Goal: Task Accomplishment & Management: Manage account settings

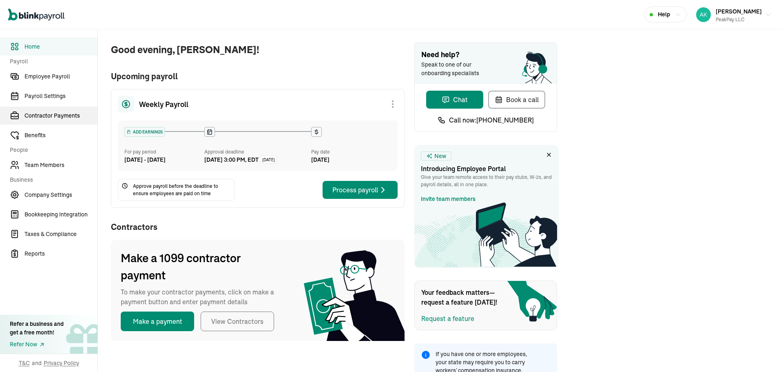
click at [69, 108] on link "Contractor Payments" at bounding box center [49, 115] width 98 height 18
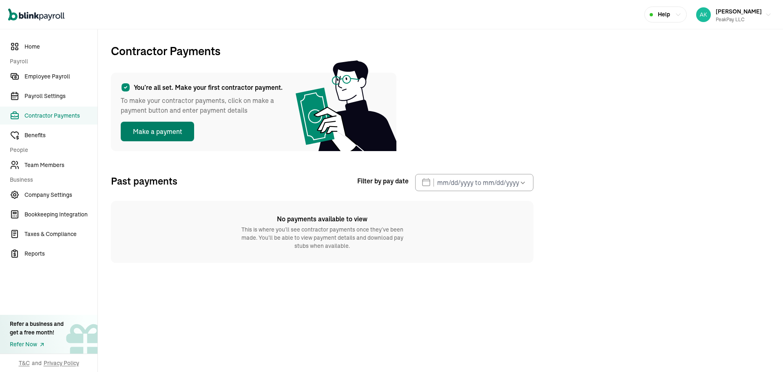
click at [180, 135] on button "Make a payment" at bounding box center [157, 132] width 73 height 20
select select "direct_deposit"
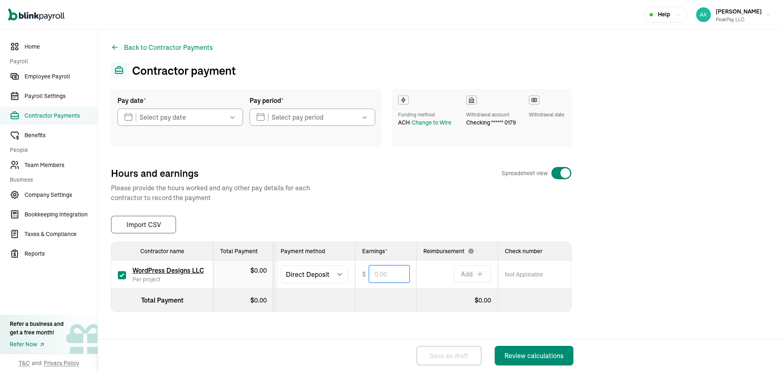
click at [373, 273] on input "text" at bounding box center [389, 273] width 40 height 17
click at [368, 303] on th at bounding box center [385, 299] width 61 height 23
type input "1,361.00"
click at [210, 114] on input "text" at bounding box center [181, 117] width 126 height 17
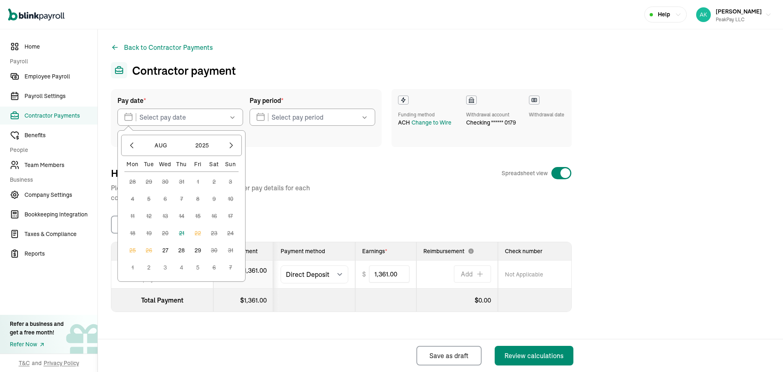
click at [170, 248] on button "27" at bounding box center [165, 250] width 16 height 16
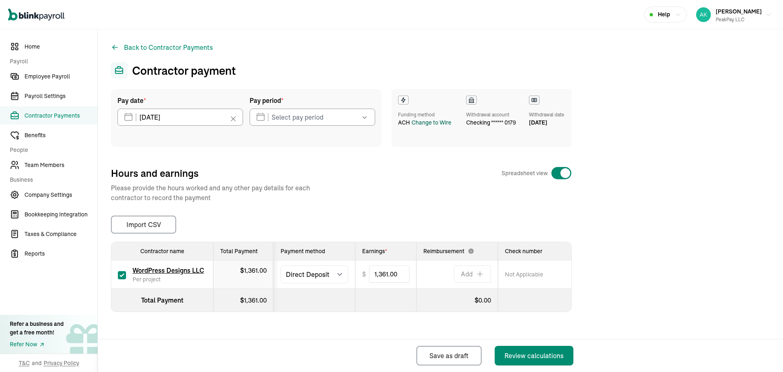
click at [433, 125] on div "Change to Wire" at bounding box center [432, 122] width 40 height 9
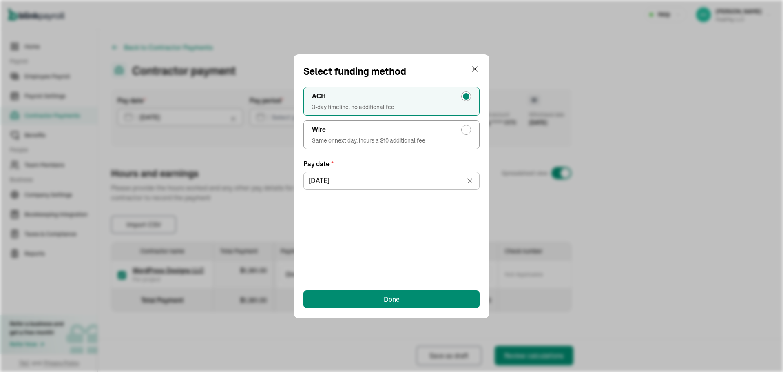
click at [368, 137] on span "Same or next day, incurs a $10 additional fee" at bounding box center [391, 140] width 159 height 8
click at [465, 131] on input "Wire Same or next day, incurs a $10 additional fee" at bounding box center [468, 127] width 7 height 7
radio input "true"
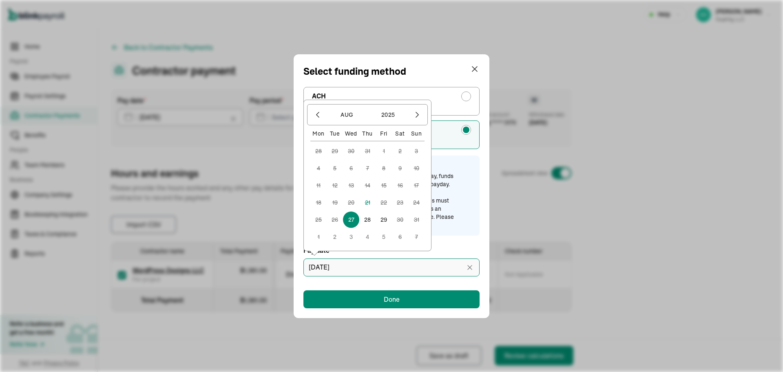
click at [368, 272] on input "[DATE]" at bounding box center [392, 267] width 176 height 18
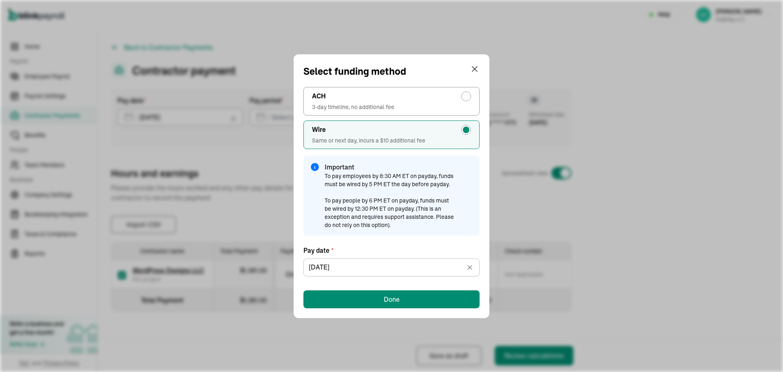
click at [363, 287] on div "ACH 3-day timeline, no additional fee Wire Same or next day, incurs a $10 addit…" at bounding box center [392, 193] width 176 height 229
click at [361, 300] on button "Done" at bounding box center [392, 299] width 176 height 18
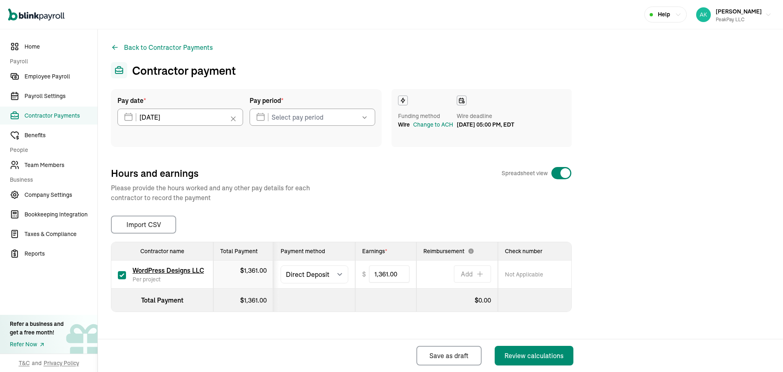
click at [296, 106] on div "Pay period * [DATE] Mon Tue Wed Thu Fri Sat Sun 28 29 30 31 1 2 3 4 5 6 7 8 9 1…" at bounding box center [313, 117] width 126 height 45
click at [298, 110] on input "text" at bounding box center [313, 117] width 126 height 17
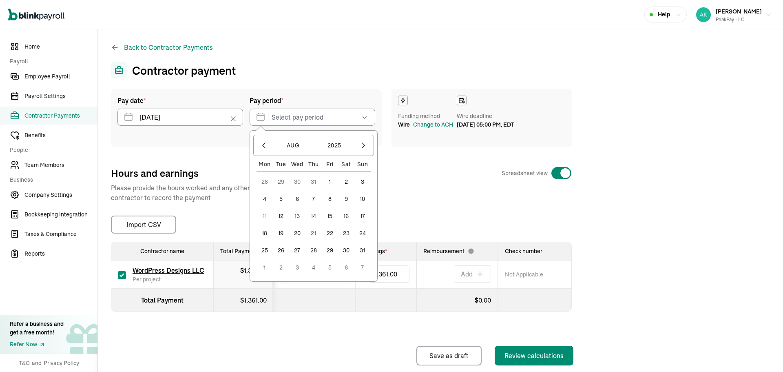
click at [282, 229] on button "19" at bounding box center [281, 233] width 16 height 16
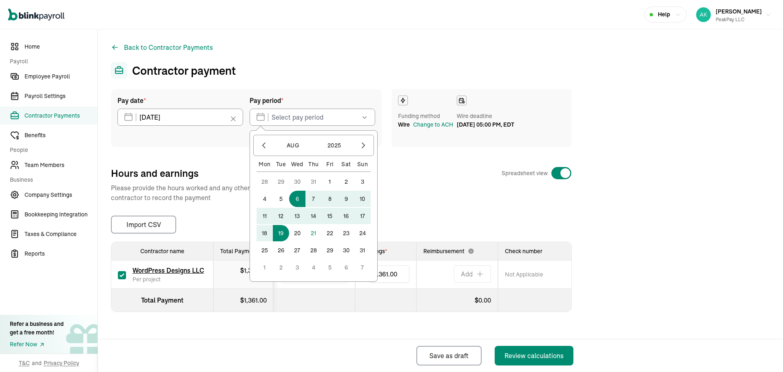
click at [299, 201] on button "6" at bounding box center [297, 199] width 16 height 16
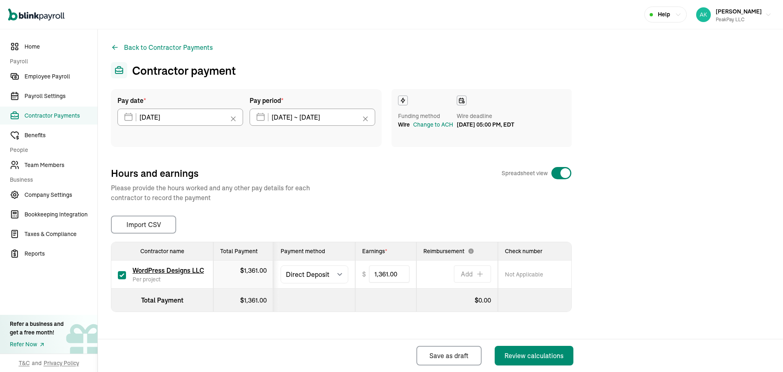
type input "[DATE] ~ [DATE]"
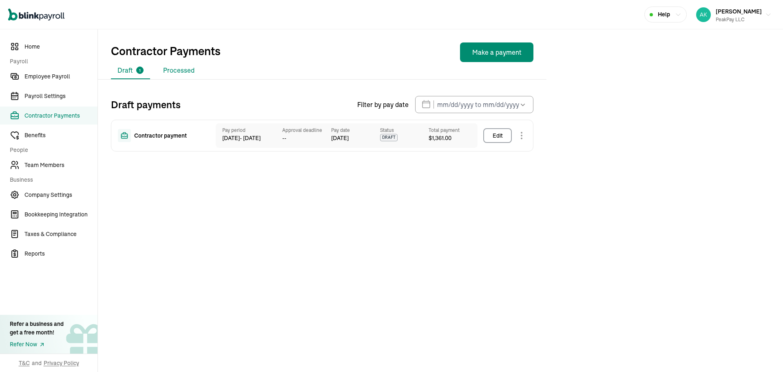
click at [157, 73] on li "Processed" at bounding box center [179, 70] width 44 height 17
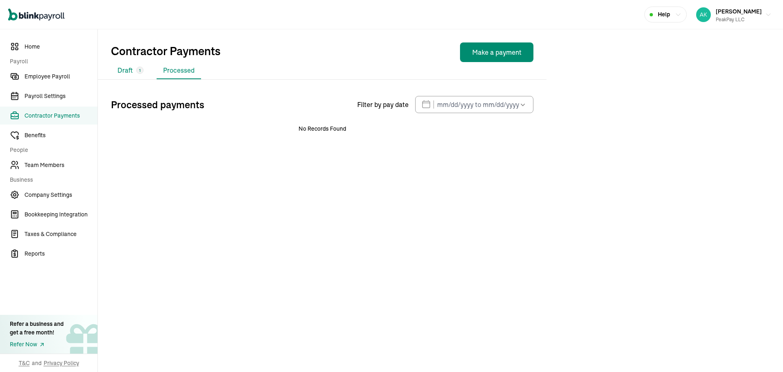
click at [140, 75] on li "Draft 1" at bounding box center [130, 70] width 39 height 17
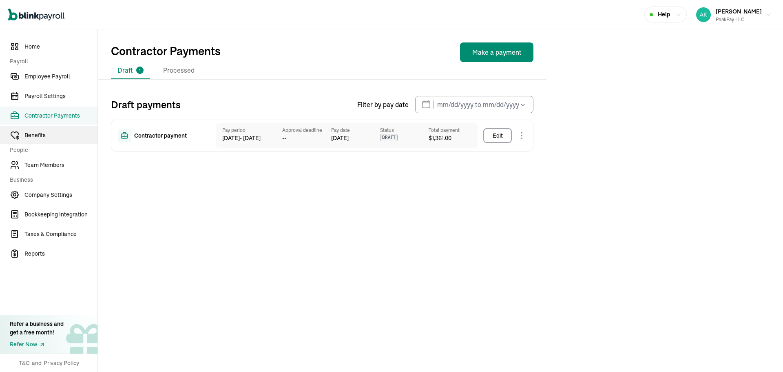
click at [75, 137] on span "Benefits" at bounding box center [60, 135] width 73 height 9
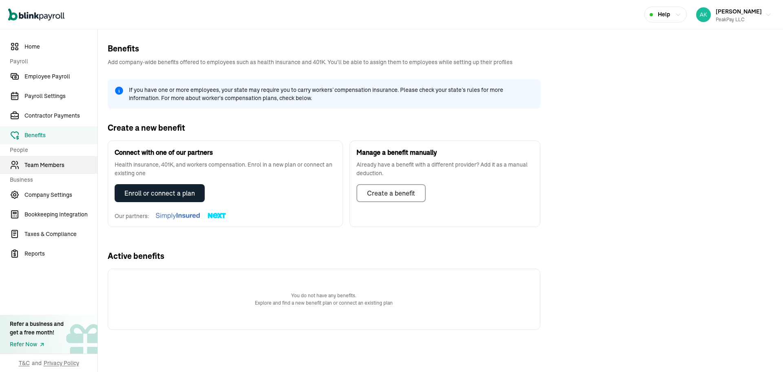
click at [62, 162] on span "Team Members" at bounding box center [60, 165] width 73 height 9
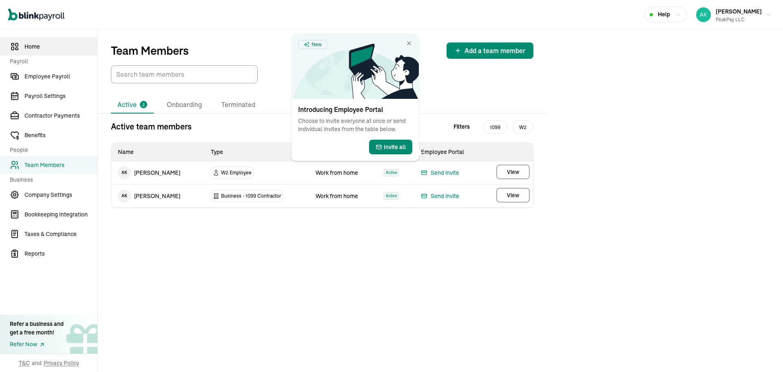
click at [71, 51] on link "Home" at bounding box center [49, 47] width 98 height 18
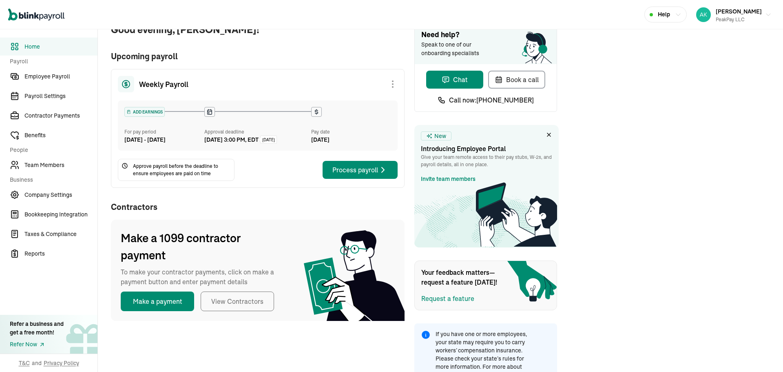
scroll to position [42, 0]
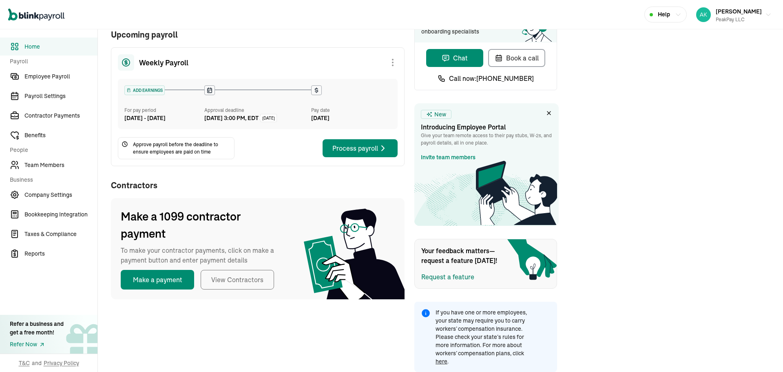
click at [438, 286] on div "Your feedback matters—request a feature [DATE]! Request a feature" at bounding box center [486, 264] width 143 height 50
click at [438, 277] on div "Request a feature" at bounding box center [448, 277] width 53 height 10
click at [468, 275] on div "Request a feature" at bounding box center [448, 277] width 53 height 10
click at [79, 256] on span "Reports" at bounding box center [60, 253] width 73 height 9
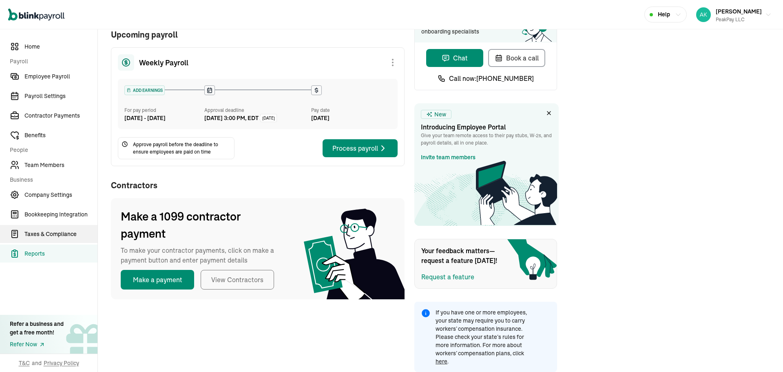
click at [76, 241] on link "Taxes & Compliance" at bounding box center [49, 234] width 98 height 18
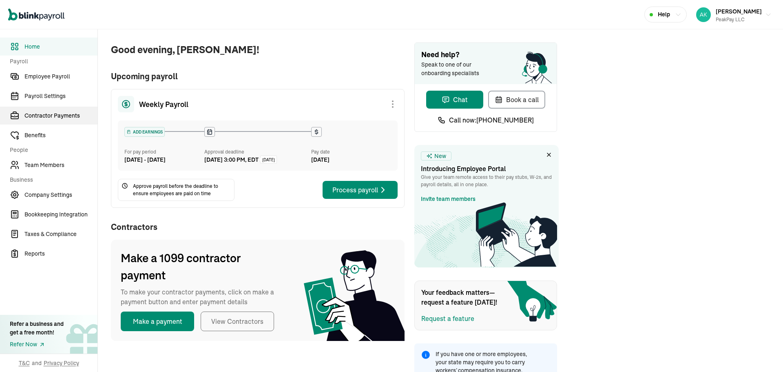
click at [69, 108] on link "Contractor Payments" at bounding box center [49, 115] width 98 height 18
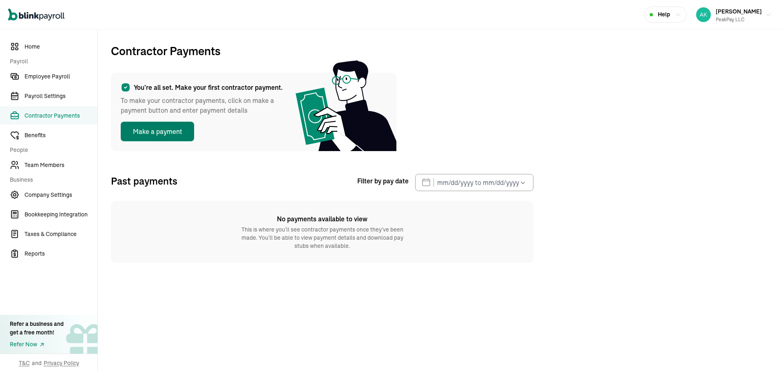
click at [180, 135] on button "Make a payment" at bounding box center [157, 132] width 73 height 20
select select "direct_deposit"
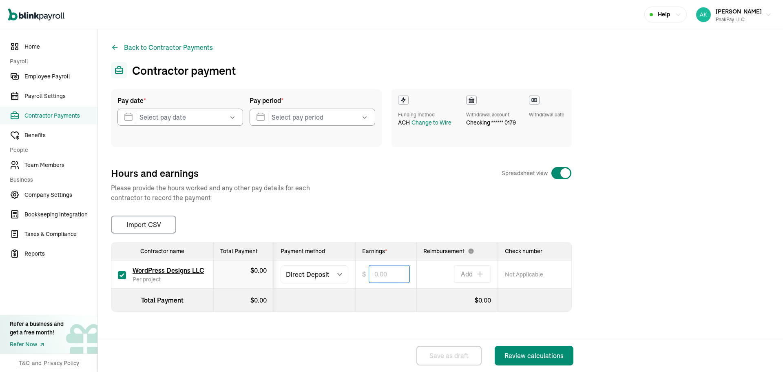
click at [373, 273] on input "text" at bounding box center [389, 273] width 40 height 17
click at [368, 303] on th at bounding box center [385, 299] width 61 height 23
type input "1,361.00"
click at [210, 114] on input "text" at bounding box center [181, 117] width 126 height 17
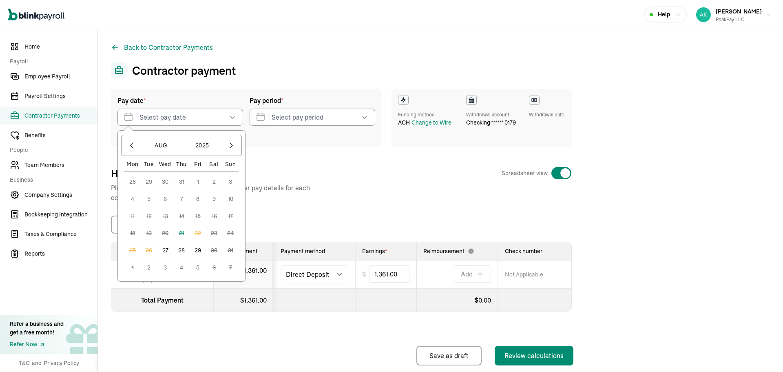
click at [170, 248] on button "27" at bounding box center [165, 250] width 16 height 16
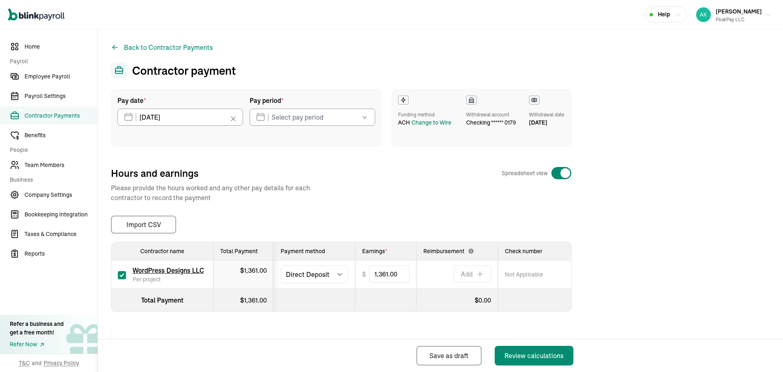
click at [433, 125] on div "Change to Wire" at bounding box center [432, 122] width 40 height 9
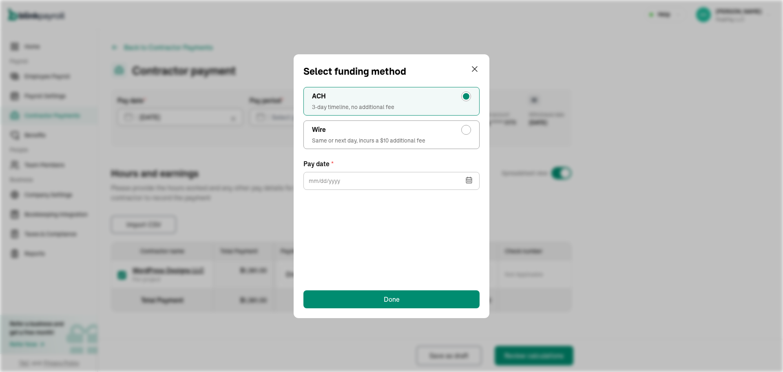
type input "[DATE]"
click at [368, 137] on span "Same or next day, incurs a $10 additional fee" at bounding box center [391, 140] width 159 height 8
click at [465, 131] on input "Wire Same or next day, incurs a $10 additional fee" at bounding box center [468, 127] width 7 height 7
radio input "true"
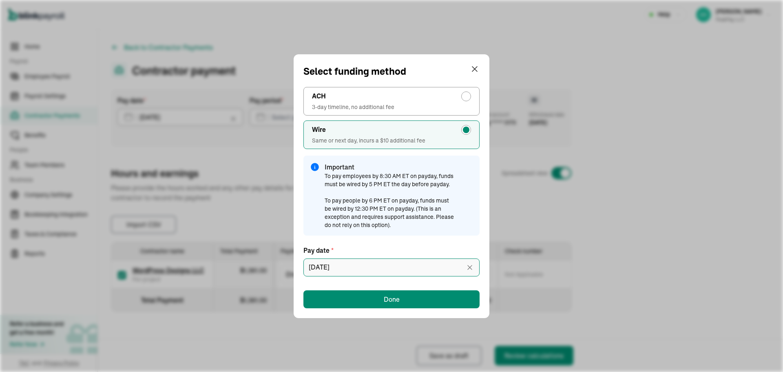
click at [368, 272] on input "[DATE]" at bounding box center [392, 267] width 176 height 18
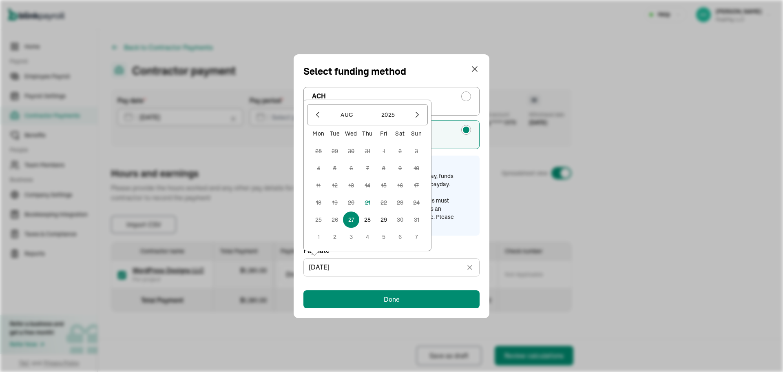
click at [363, 287] on div "ACH 3-day timeline, no additional fee Wire Same or next day, incurs a $10 addit…" at bounding box center [392, 193] width 176 height 229
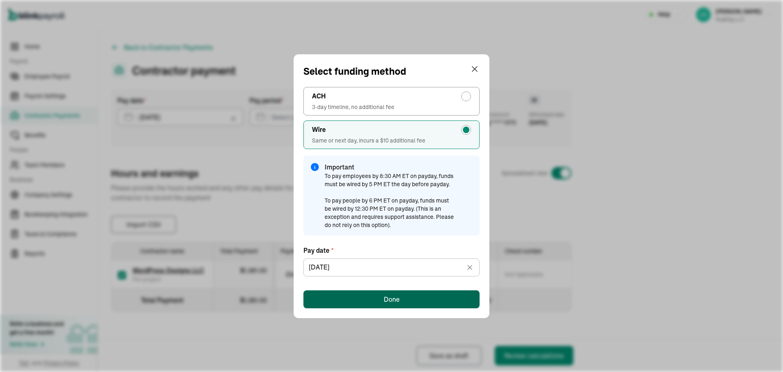
click at [361, 300] on button "Done" at bounding box center [392, 299] width 176 height 18
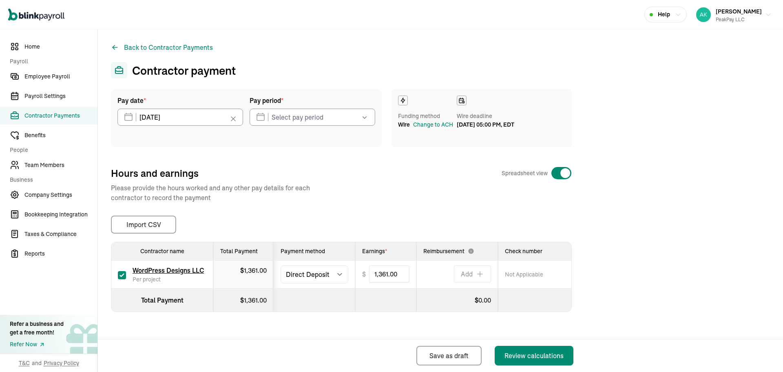
click at [296, 106] on div "Pay period * [DATE] Mon Tue Wed Thu Fri Sat Sun 28 29 30 31 1 2 3 4 5 6 7 8 9 1…" at bounding box center [313, 117] width 126 height 45
click at [298, 110] on input "text" at bounding box center [313, 117] width 126 height 17
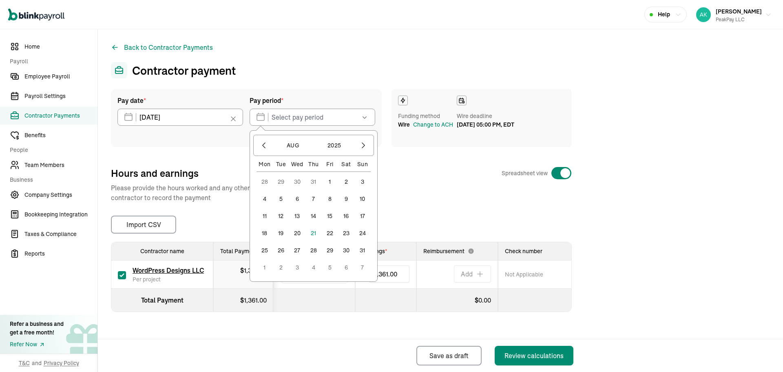
click at [282, 229] on button "19" at bounding box center [281, 233] width 16 height 16
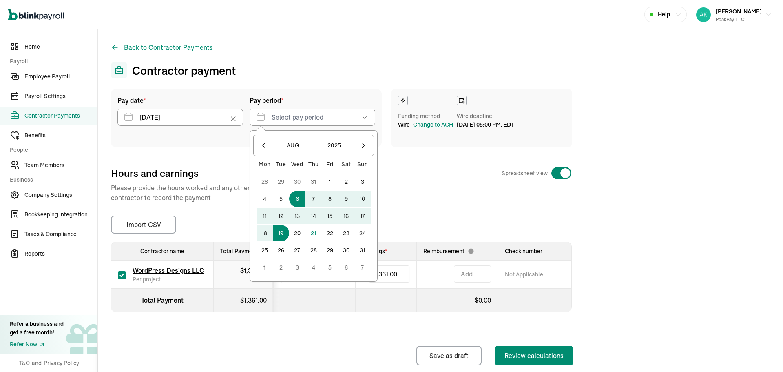
click at [299, 201] on button "6" at bounding box center [297, 199] width 16 height 16
type input "[DATE] ~ [DATE]"
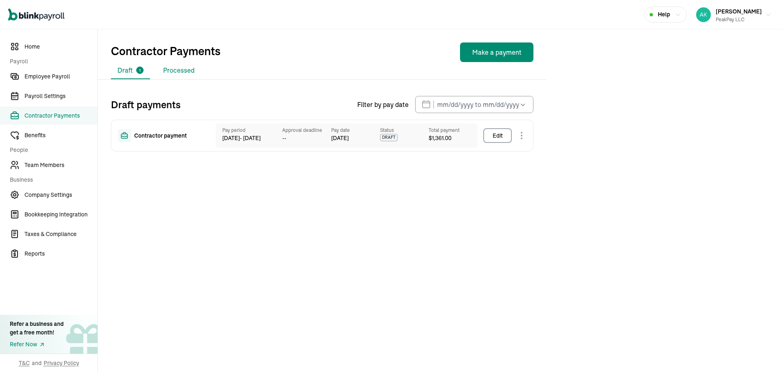
click at [157, 73] on li "Processed" at bounding box center [179, 70] width 44 height 17
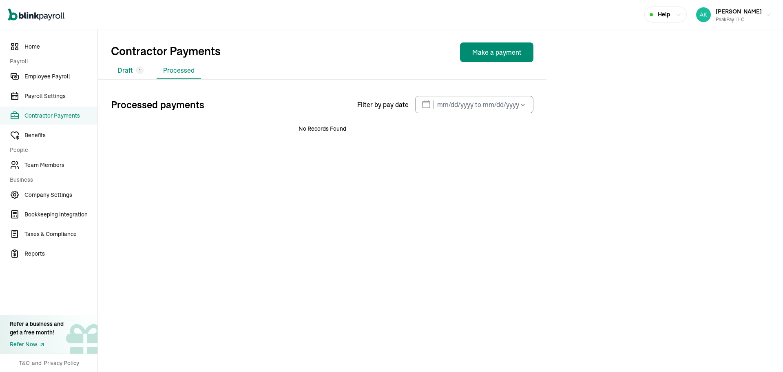
click at [140, 75] on li "Draft 1" at bounding box center [130, 70] width 39 height 17
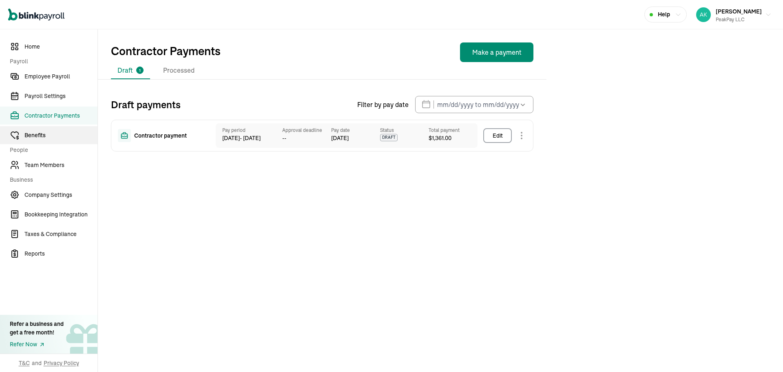
click at [75, 137] on span "Benefits" at bounding box center [60, 135] width 73 height 9
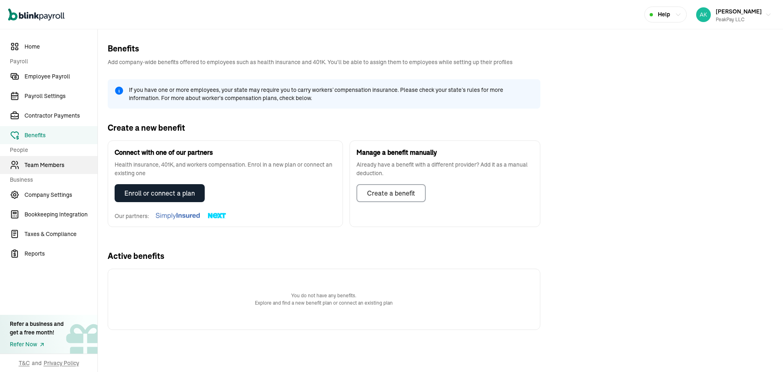
click at [62, 162] on span "Team Members" at bounding box center [60, 165] width 73 height 9
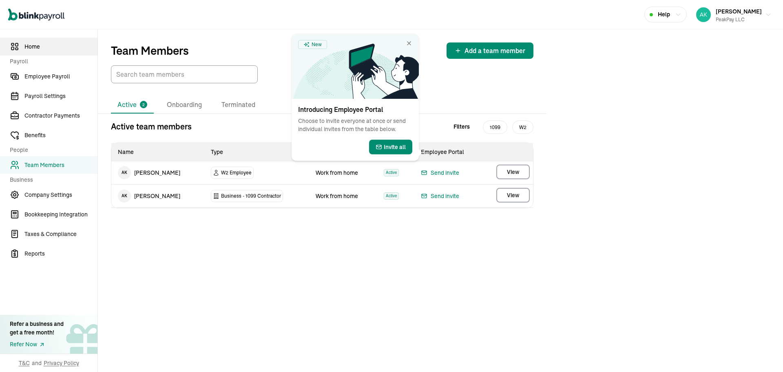
click at [71, 51] on link "Home" at bounding box center [49, 47] width 98 height 18
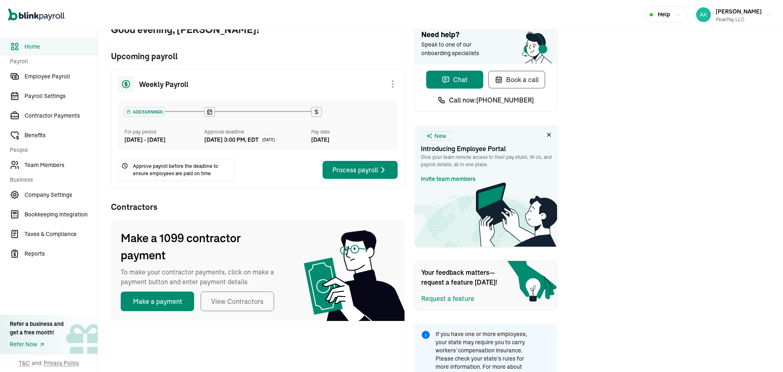
scroll to position [42, 0]
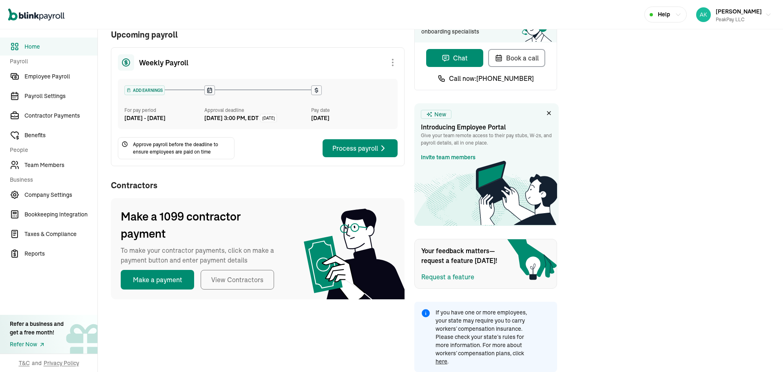
click at [438, 286] on div "Your feedback matters—request a feature [DATE]! Request a feature" at bounding box center [486, 264] width 143 height 50
click at [438, 277] on div "Request a feature" at bounding box center [448, 277] width 53 height 10
click at [468, 275] on div "Request a feature" at bounding box center [448, 277] width 53 height 10
click at [79, 256] on span "Reports" at bounding box center [60, 253] width 73 height 9
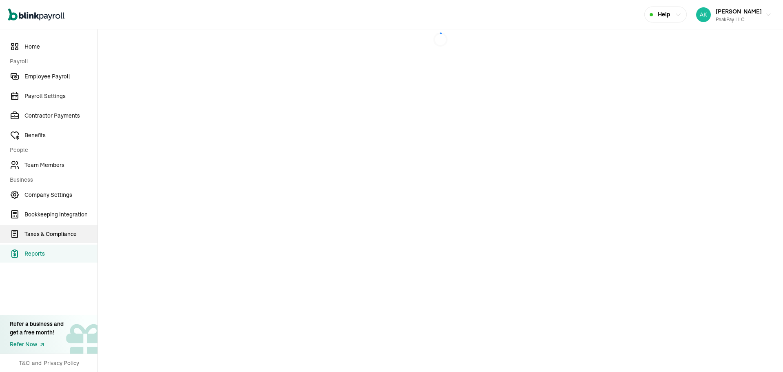
click at [76, 241] on link "Taxes & Compliance" at bounding box center [49, 234] width 98 height 18
